Goal: Find specific page/section: Find specific page/section

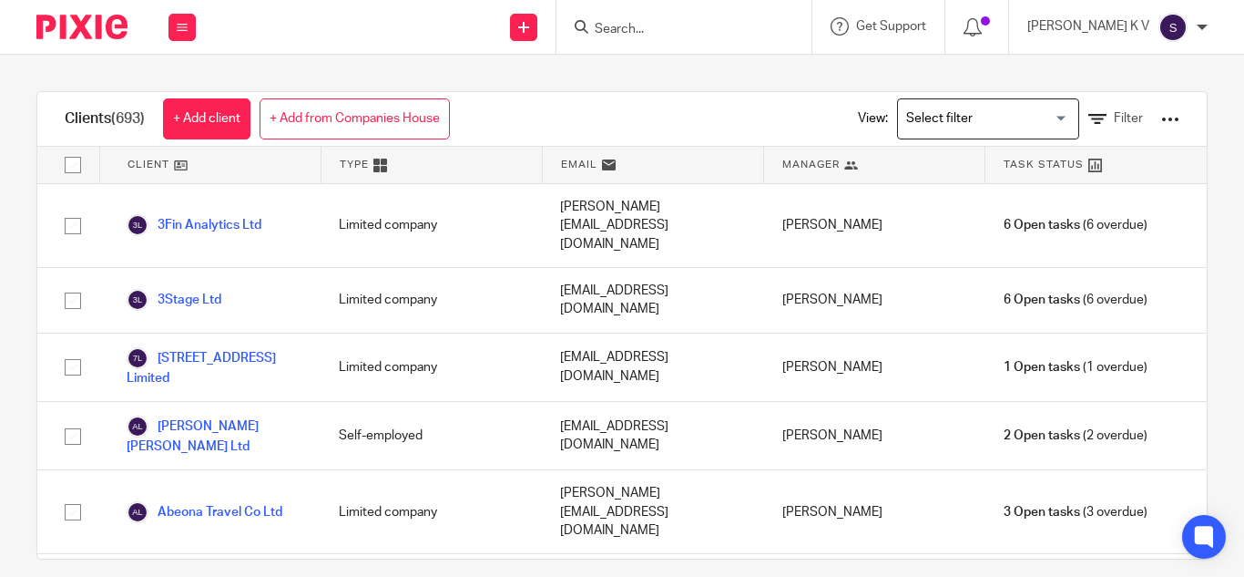
click at [689, 29] on input "Search" at bounding box center [675, 30] width 164 height 16
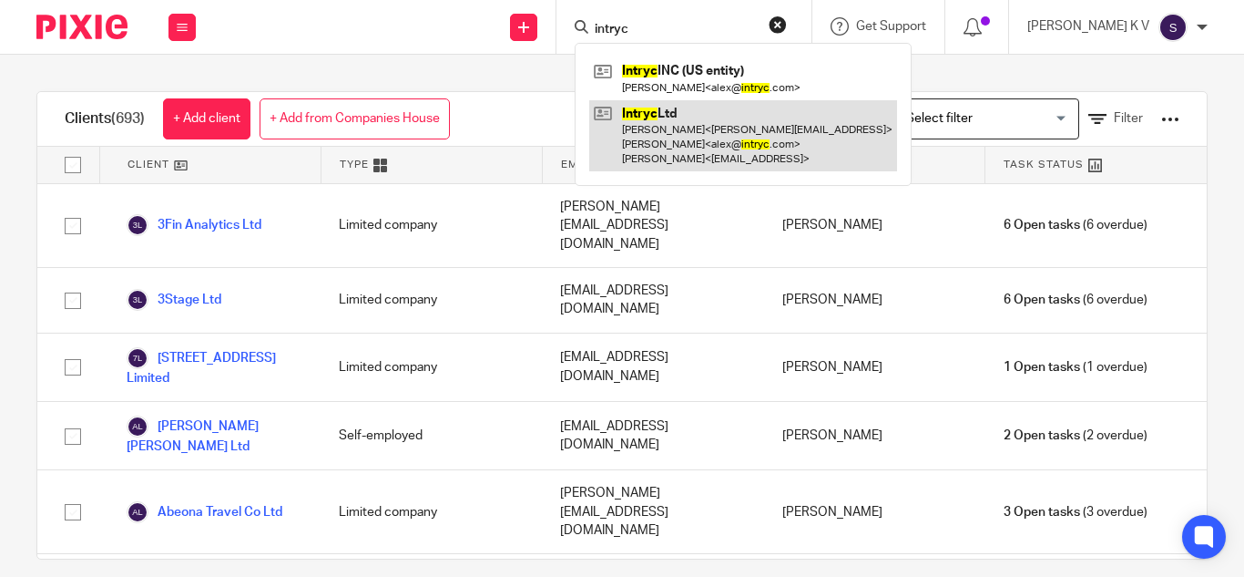
type input "intryc"
click at [712, 134] on link at bounding box center [743, 136] width 308 height 72
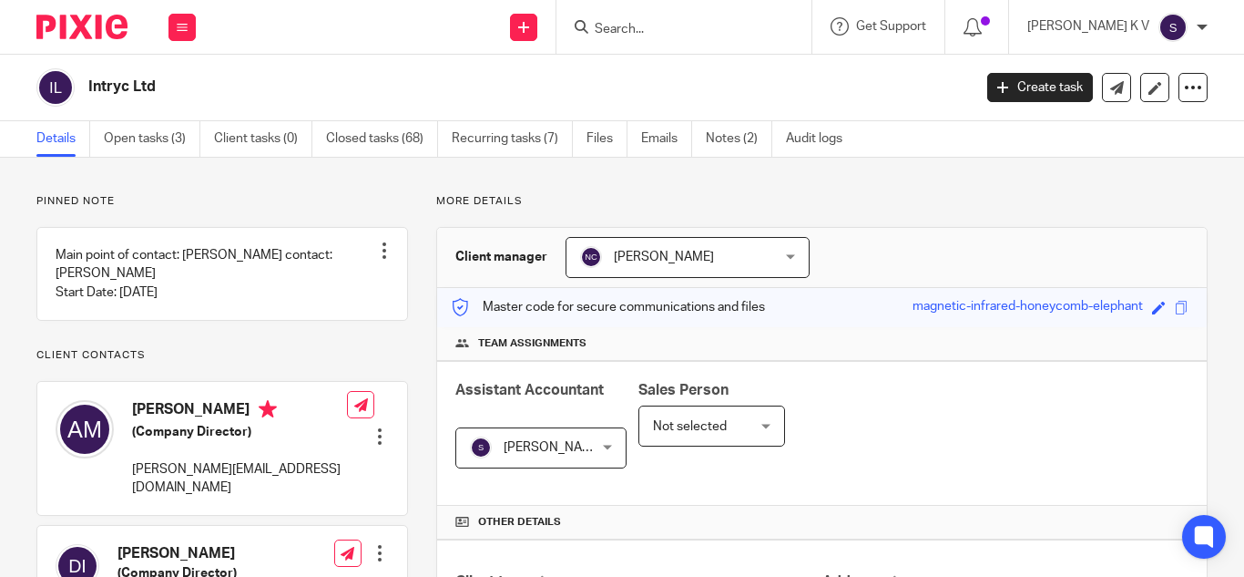
scroll to position [638, 0]
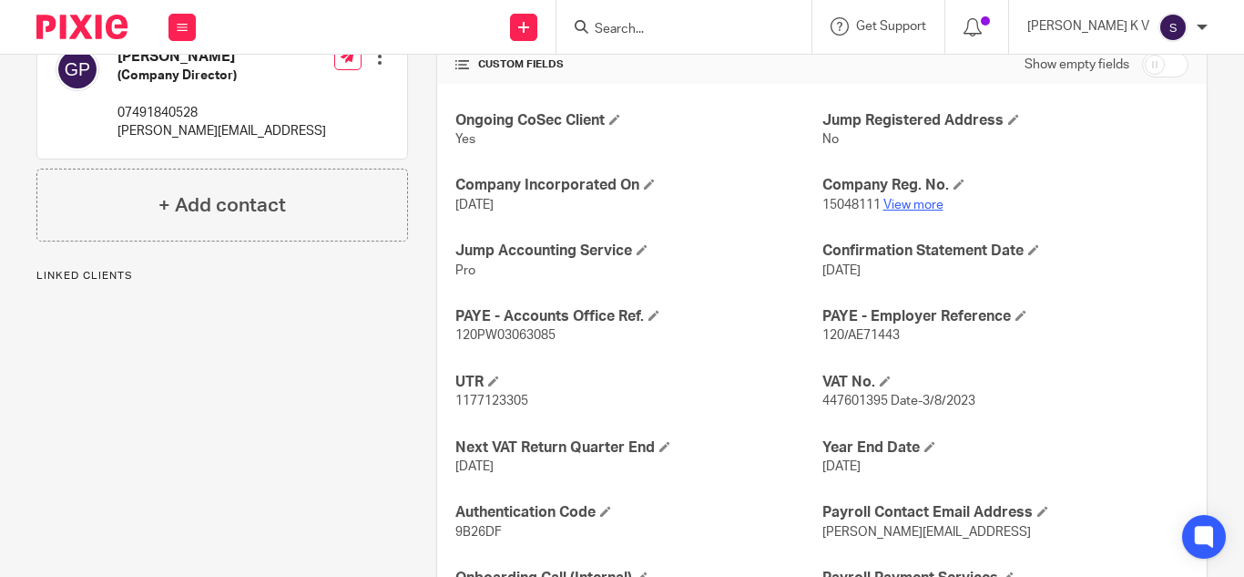
click at [929, 199] on link "View more" at bounding box center [913, 205] width 60 height 13
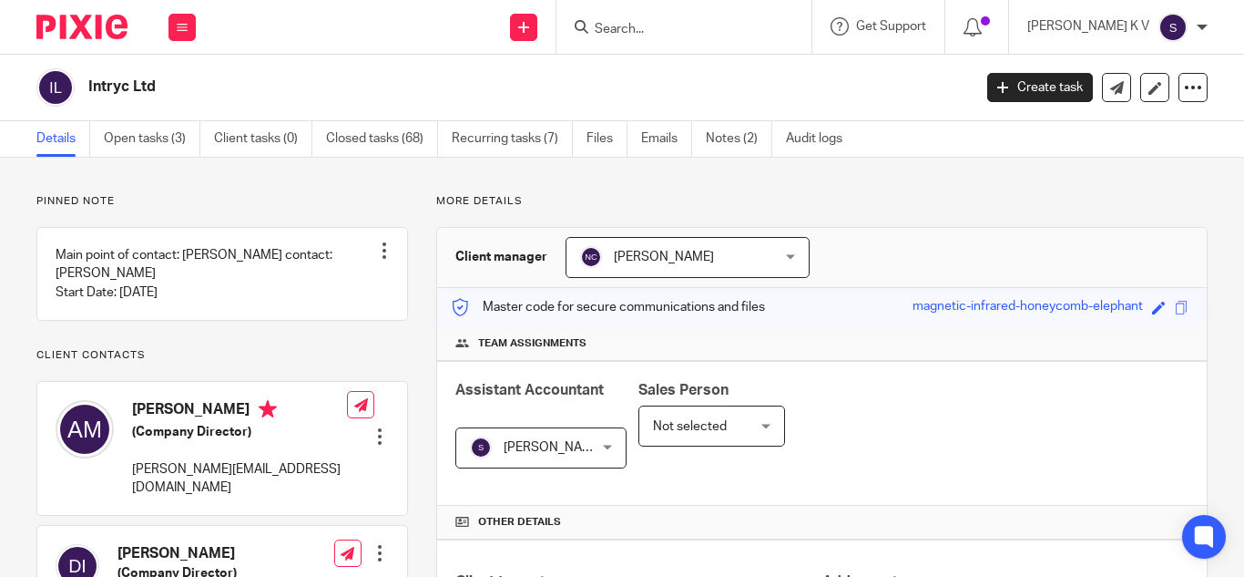
click at [720, 39] on div at bounding box center [683, 27] width 255 height 54
click at [691, 27] on input "Search" at bounding box center [675, 30] width 164 height 16
